Goal: Complete application form

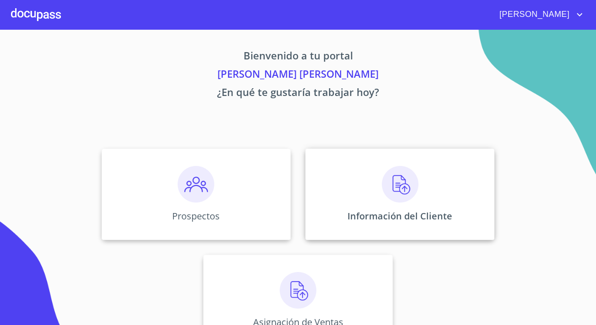
click at [403, 202] on div "Información del Cliente" at bounding box center [399, 195] width 189 height 92
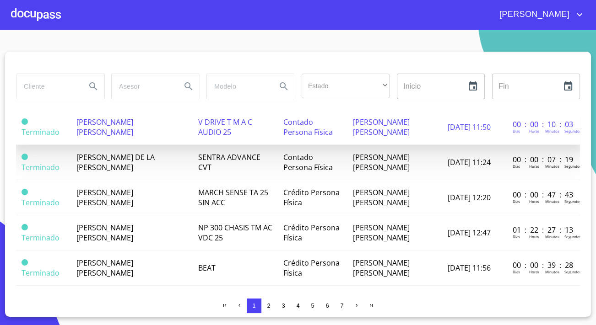
scroll to position [702, 0]
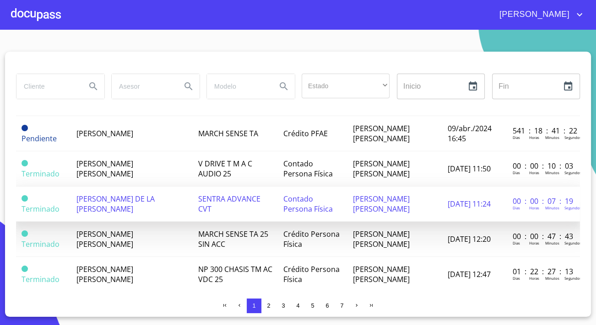
click at [125, 194] on span "[PERSON_NAME] DE LA [PERSON_NAME]" at bounding box center [115, 204] width 78 height 20
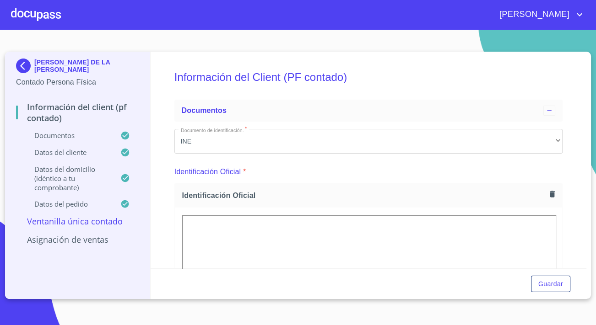
click at [156, 227] on div "Información del Client (PF contado) Documentos Documento de identificación.   *…" at bounding box center [369, 160] width 436 height 217
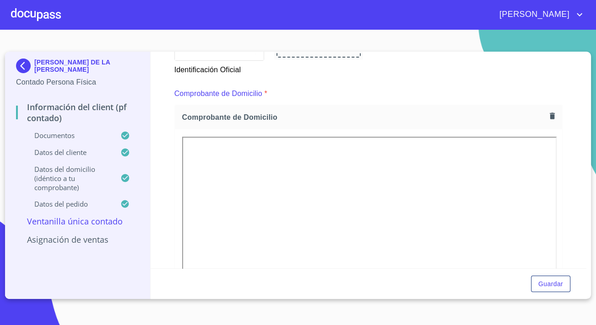
scroll to position [499, 0]
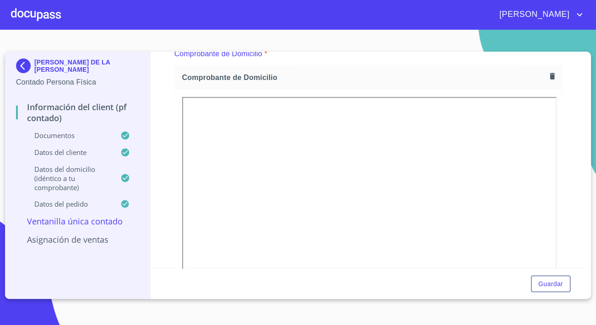
click at [164, 205] on div "Información del Client (PF contado) Documentos Documento de identificación.   *…" at bounding box center [369, 160] width 436 height 217
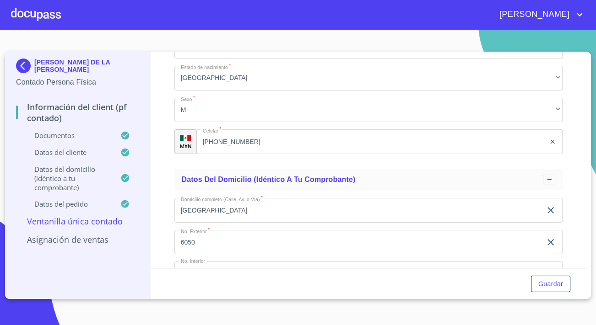
scroll to position [1747, 0]
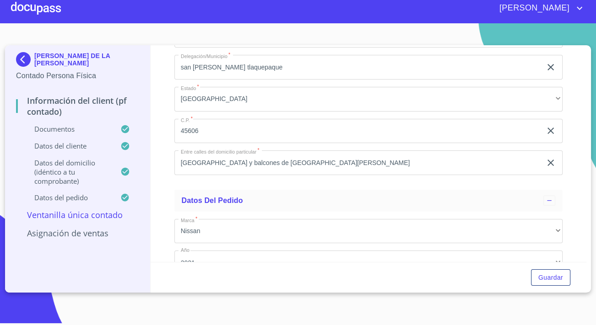
scroll to position [2052, 0]
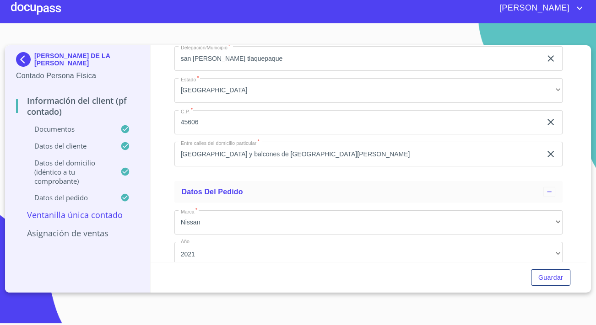
drag, startPoint x: 243, startPoint y: 96, endPoint x: 133, endPoint y: 97, distance: 109.4
click at [133, 97] on div "MARIO DE LA [PERSON_NAME] Persona Física Información del Client (PF contado) Do…" at bounding box center [295, 169] width 581 height 248
drag, startPoint x: 259, startPoint y: 127, endPoint x: 114, endPoint y: 133, distance: 145.7
click at [114, 133] on div "MARIO DE LA [PERSON_NAME] Persona Física Información del Client (PF contado) Do…" at bounding box center [295, 169] width 581 height 248
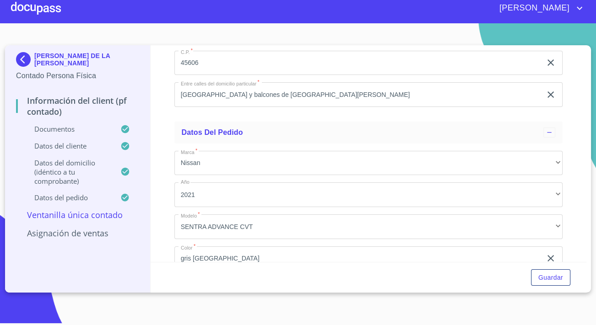
scroll to position [2177, 0]
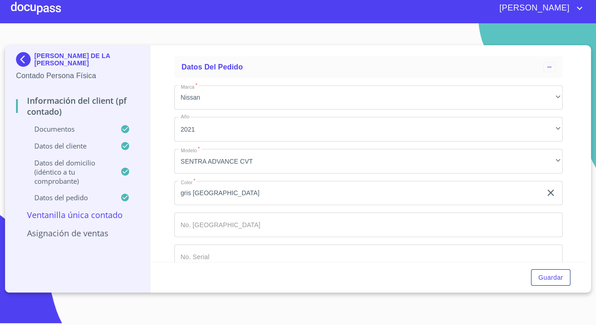
drag, startPoint x: 254, startPoint y: 196, endPoint x: 233, endPoint y: 196, distance: 20.6
drag, startPoint x: 264, startPoint y: 193, endPoint x: 216, endPoint y: 196, distance: 48.6
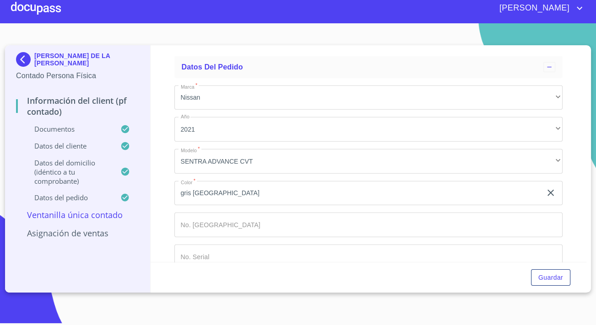
click at [27, 54] on img at bounding box center [25, 59] width 18 height 15
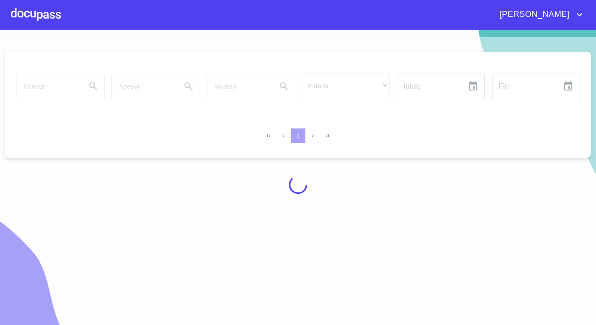
click at [41, 21] on div at bounding box center [36, 14] width 50 height 29
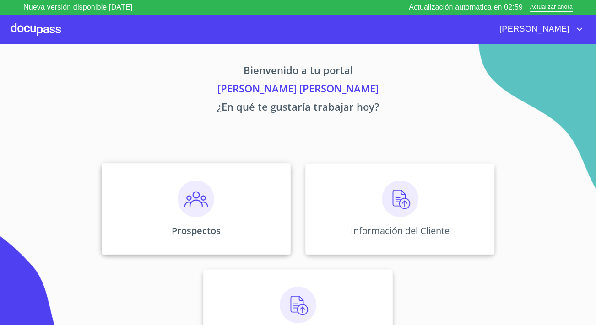
click at [151, 174] on div "Prospectos" at bounding box center [196, 209] width 189 height 92
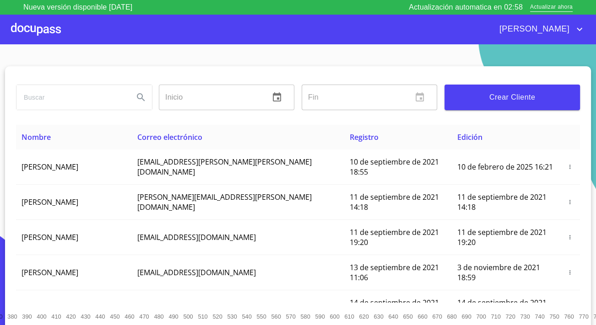
click at [59, 102] on input "search" at bounding box center [71, 97] width 110 height 25
type input "[PERSON_NAME] DE LA [PERSON_NAME]"
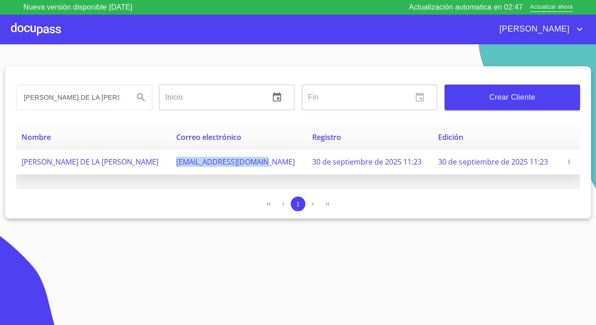
drag, startPoint x: 120, startPoint y: 163, endPoint x: 216, endPoint y: 167, distance: 96.7
click at [216, 167] on td "[EMAIL_ADDRESS][DOMAIN_NAME]" at bounding box center [238, 162] width 135 height 25
copy span "[EMAIL_ADDRESS][DOMAIN_NAME]"
